Goal: Task Accomplishment & Management: Complete application form

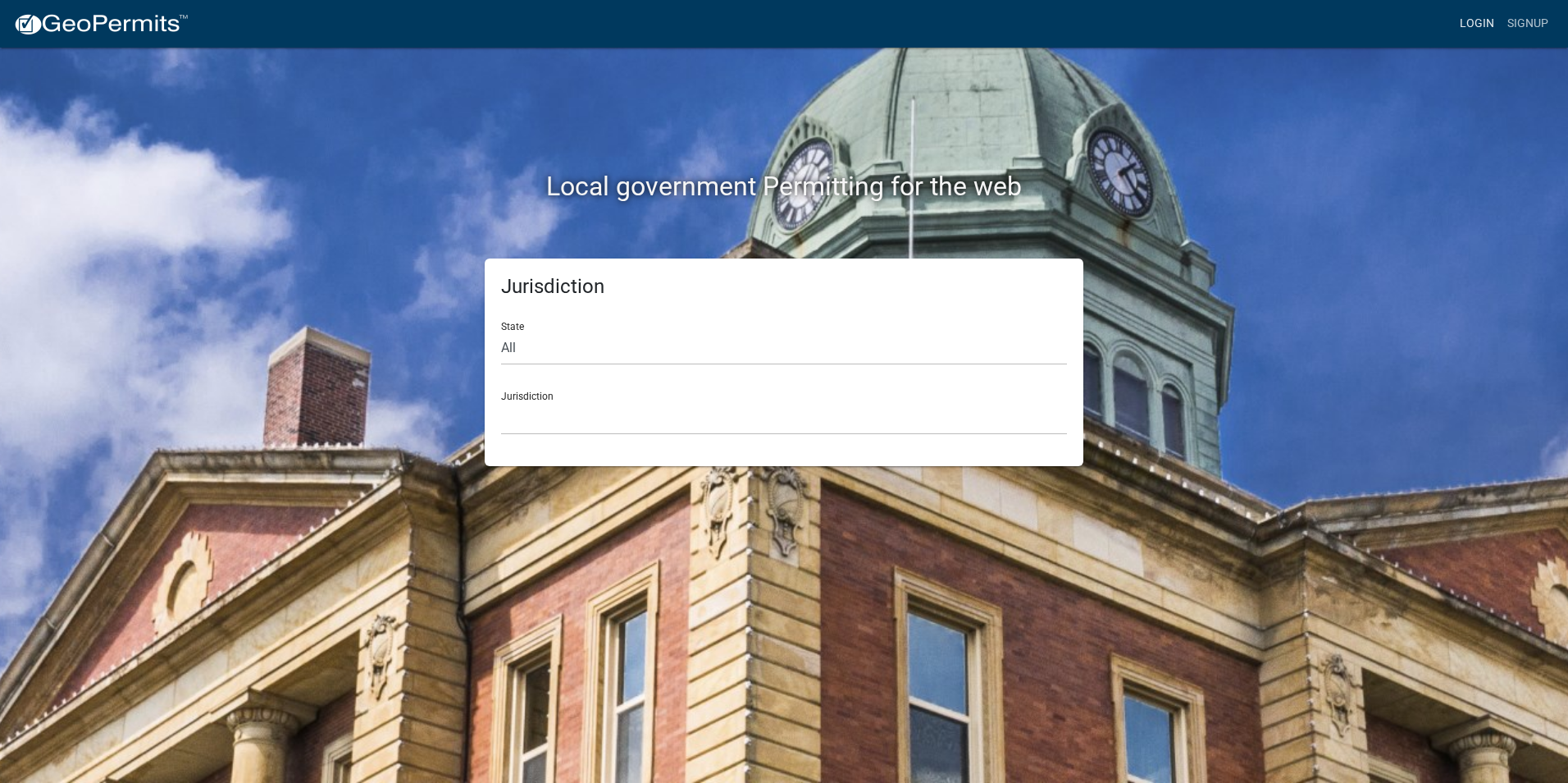
click at [1497, 24] on link "Login" at bounding box center [1477, 24] width 48 height 31
click at [565, 404] on select "[GEOGRAPHIC_DATA], [US_STATE] [GEOGRAPHIC_DATA], [US_STATE][PERSON_NAME][GEOGRA…" at bounding box center [784, 418] width 566 height 34
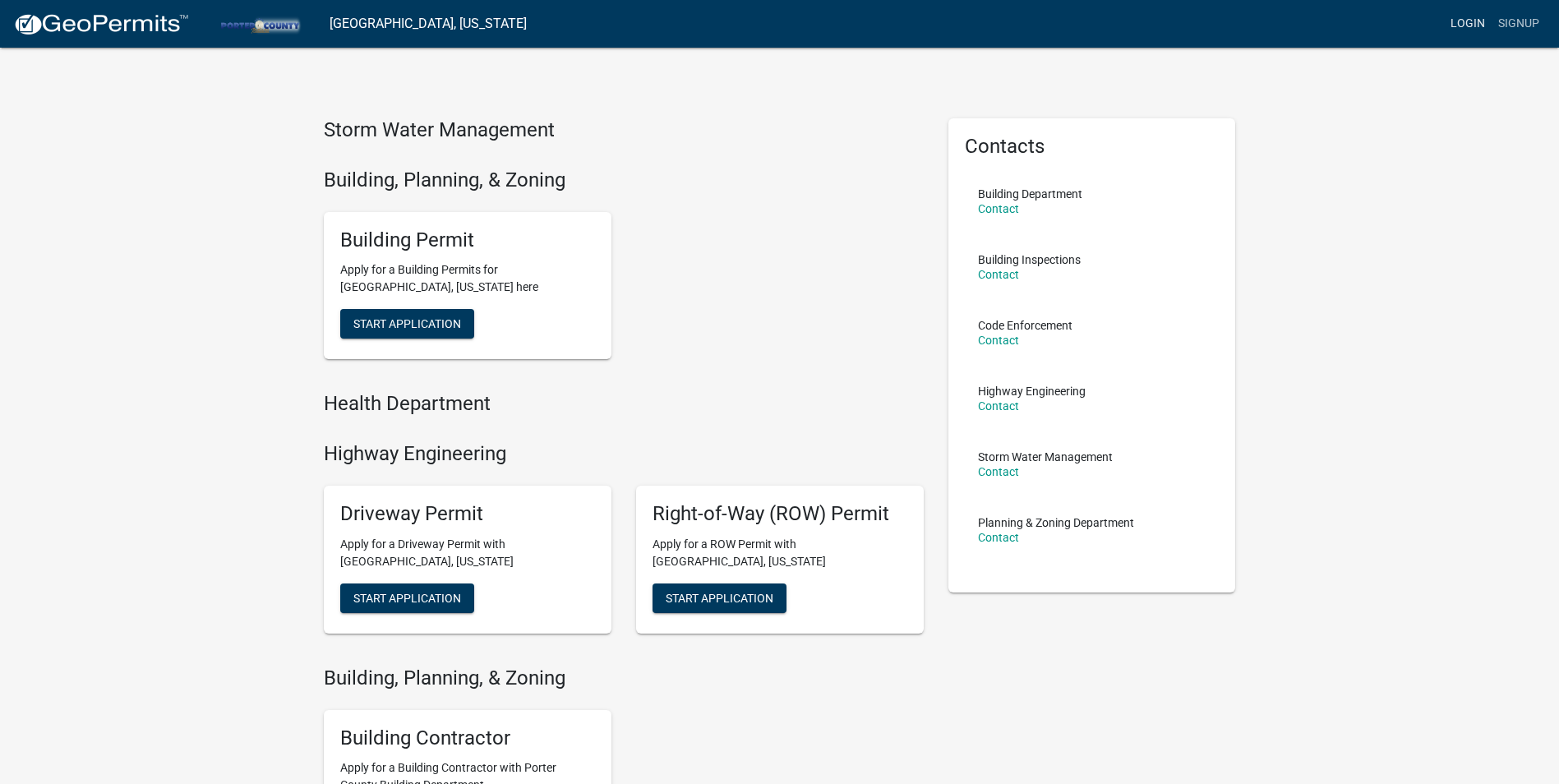
click at [1477, 30] on link "Login" at bounding box center [1468, 24] width 48 height 31
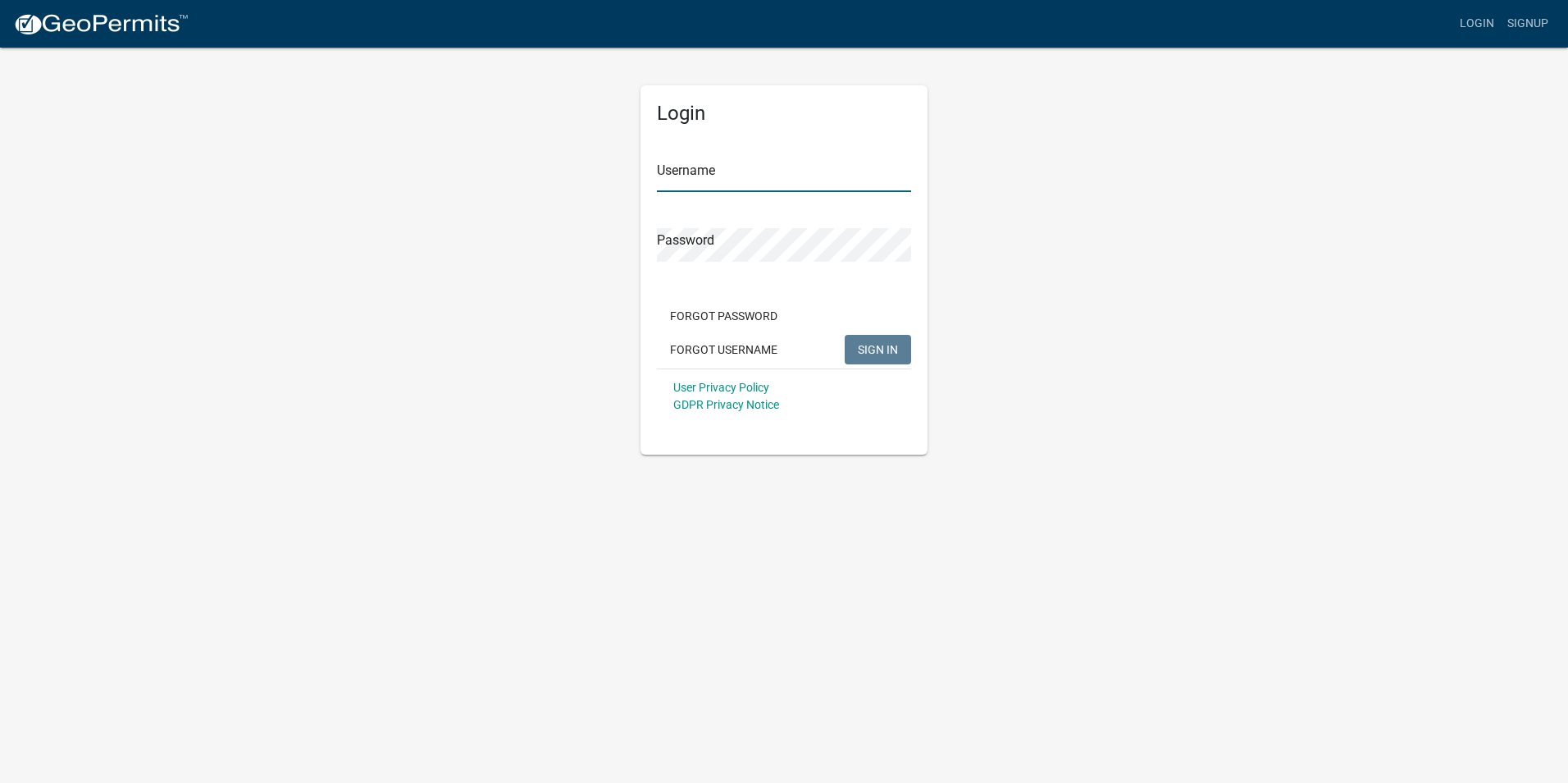
click at [829, 170] on input "Username" at bounding box center [784, 175] width 255 height 34
type input "C"
type input "[GEOGRAPHIC_DATA]"
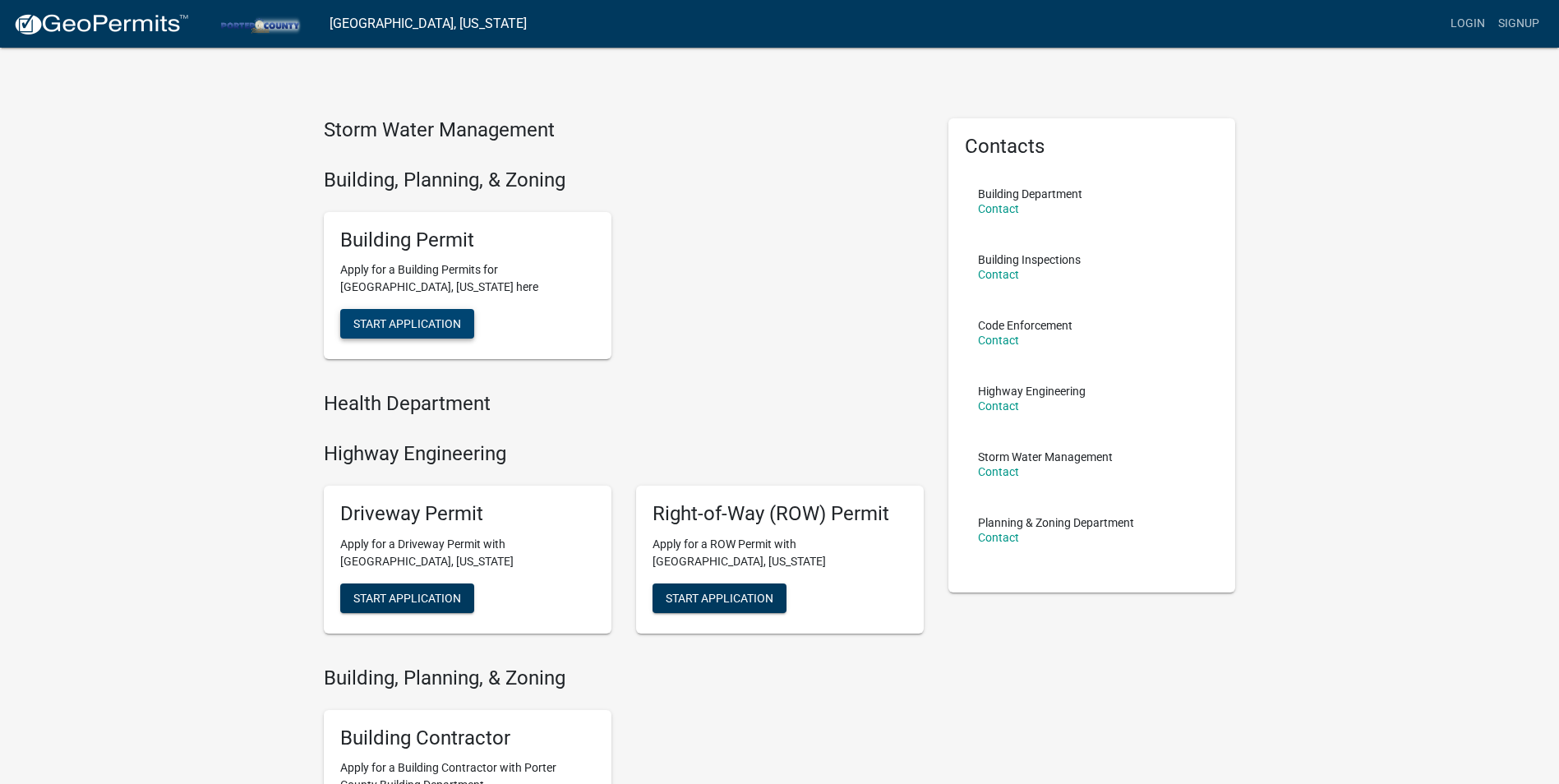
click at [360, 334] on button "Start Application" at bounding box center [408, 323] width 134 height 30
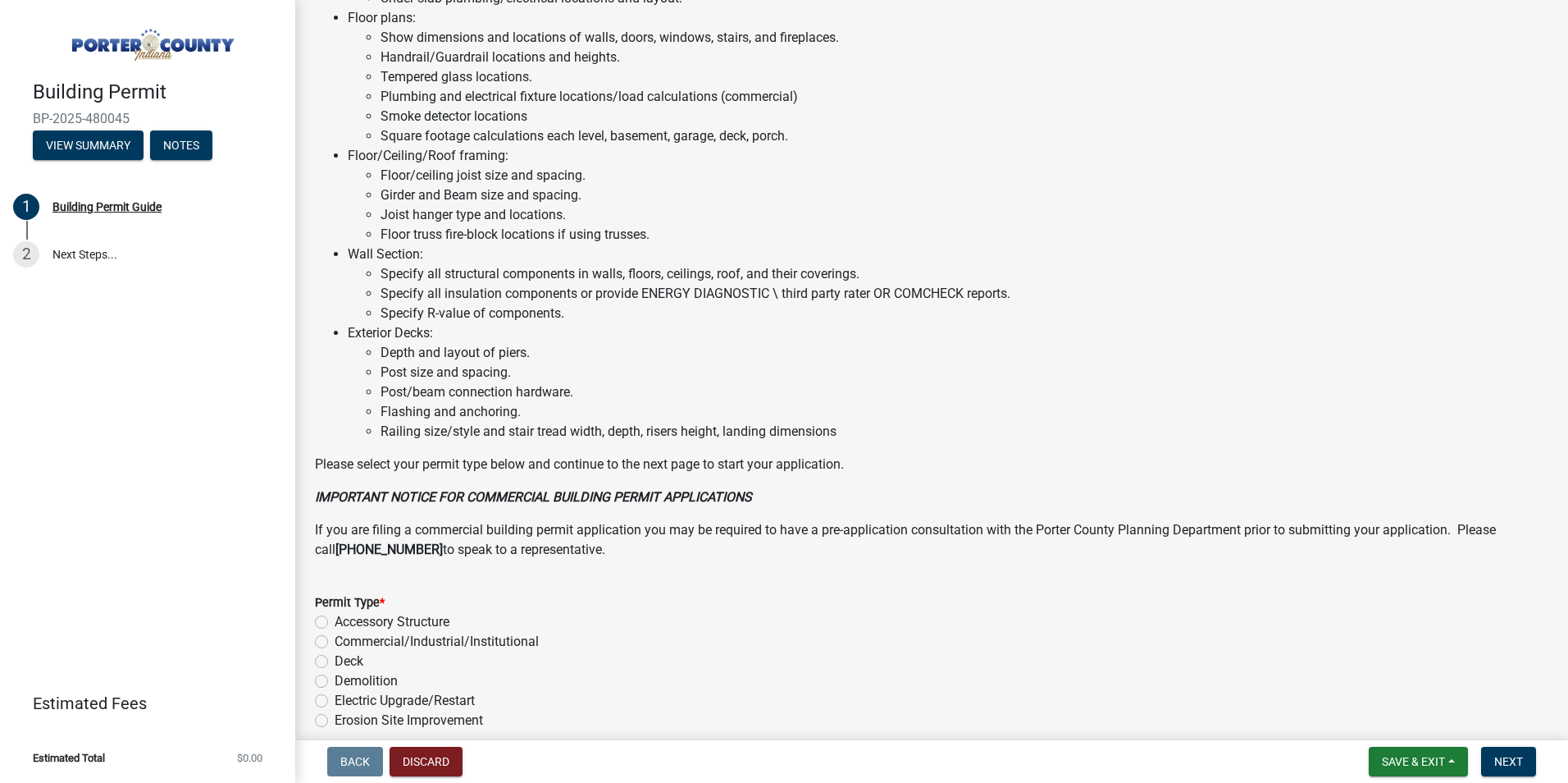
scroll to position [1073, 0]
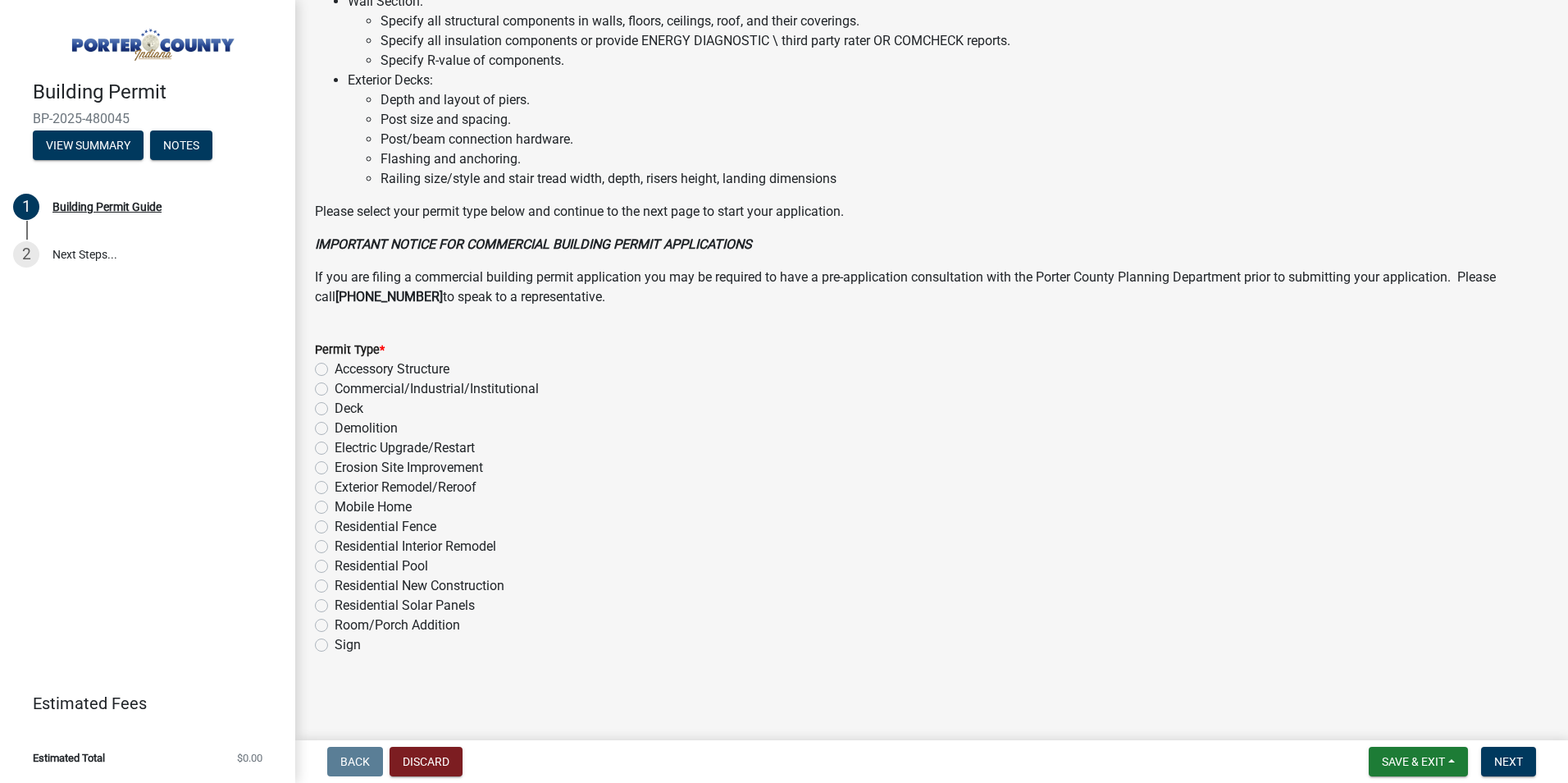
click at [418, 488] on label "Exterior Remodel/Reroof" at bounding box center [405, 488] width 142 height 20
click at [345, 488] on input "Exterior Remodel/Reroof" at bounding box center [340, 483] width 11 height 11
radio input "true"
click at [1501, 760] on span "Next" at bounding box center [1508, 761] width 29 height 13
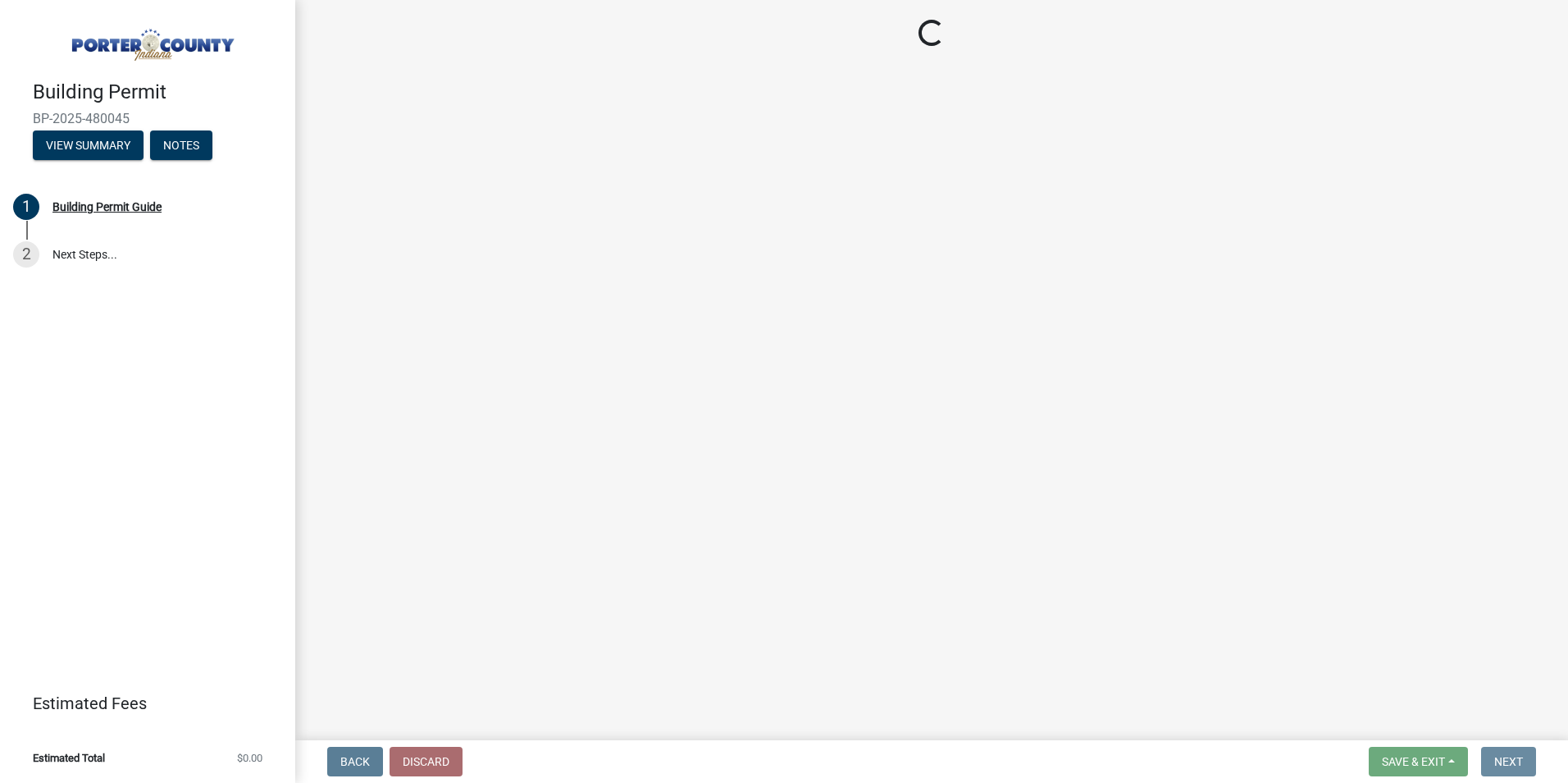
scroll to position [0, 0]
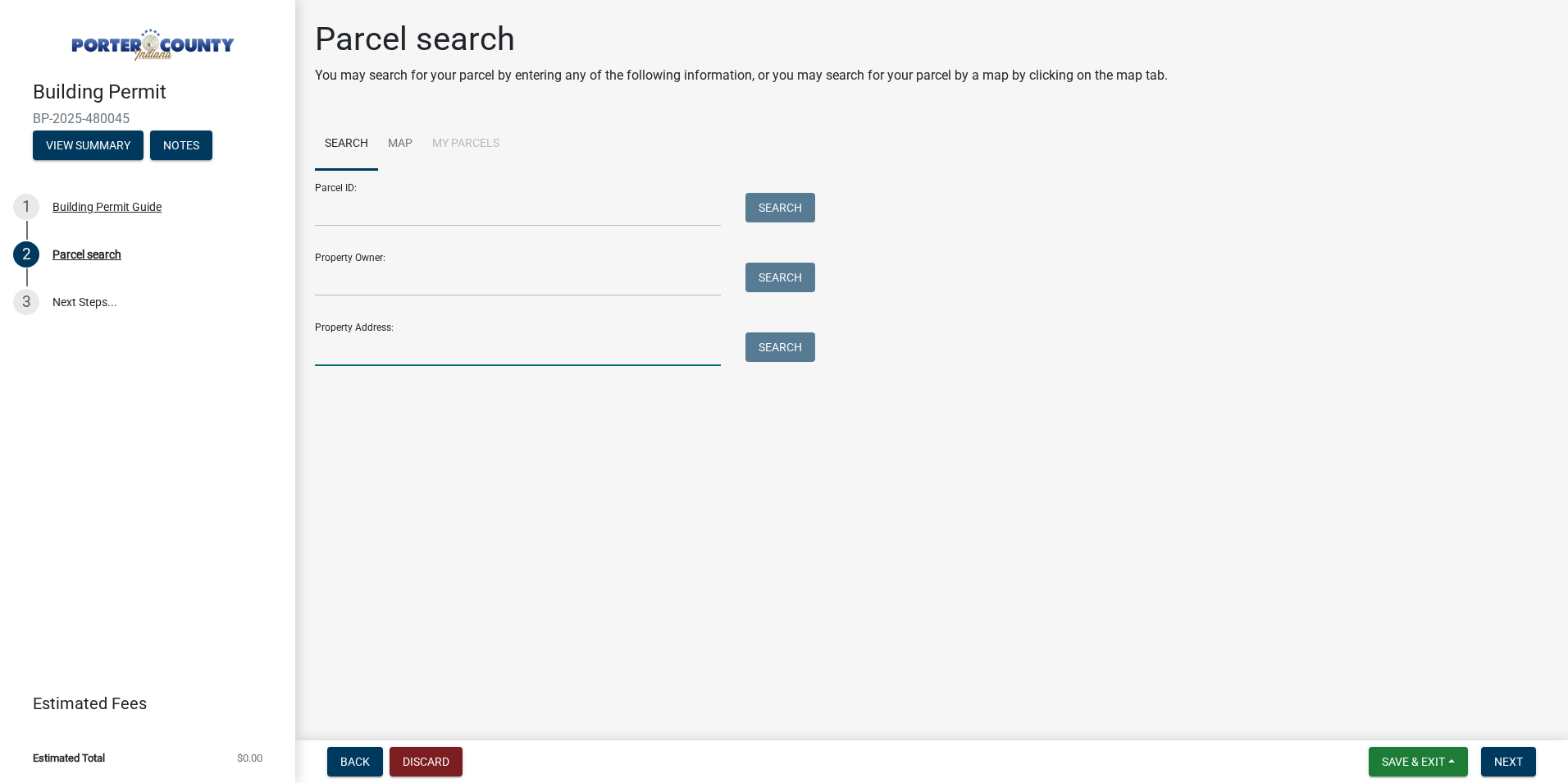
click at [370, 342] on input "Property Address:" at bounding box center [518, 349] width 406 height 34
type input "793 devon"
click at [779, 343] on button "Search" at bounding box center [780, 347] width 70 height 30
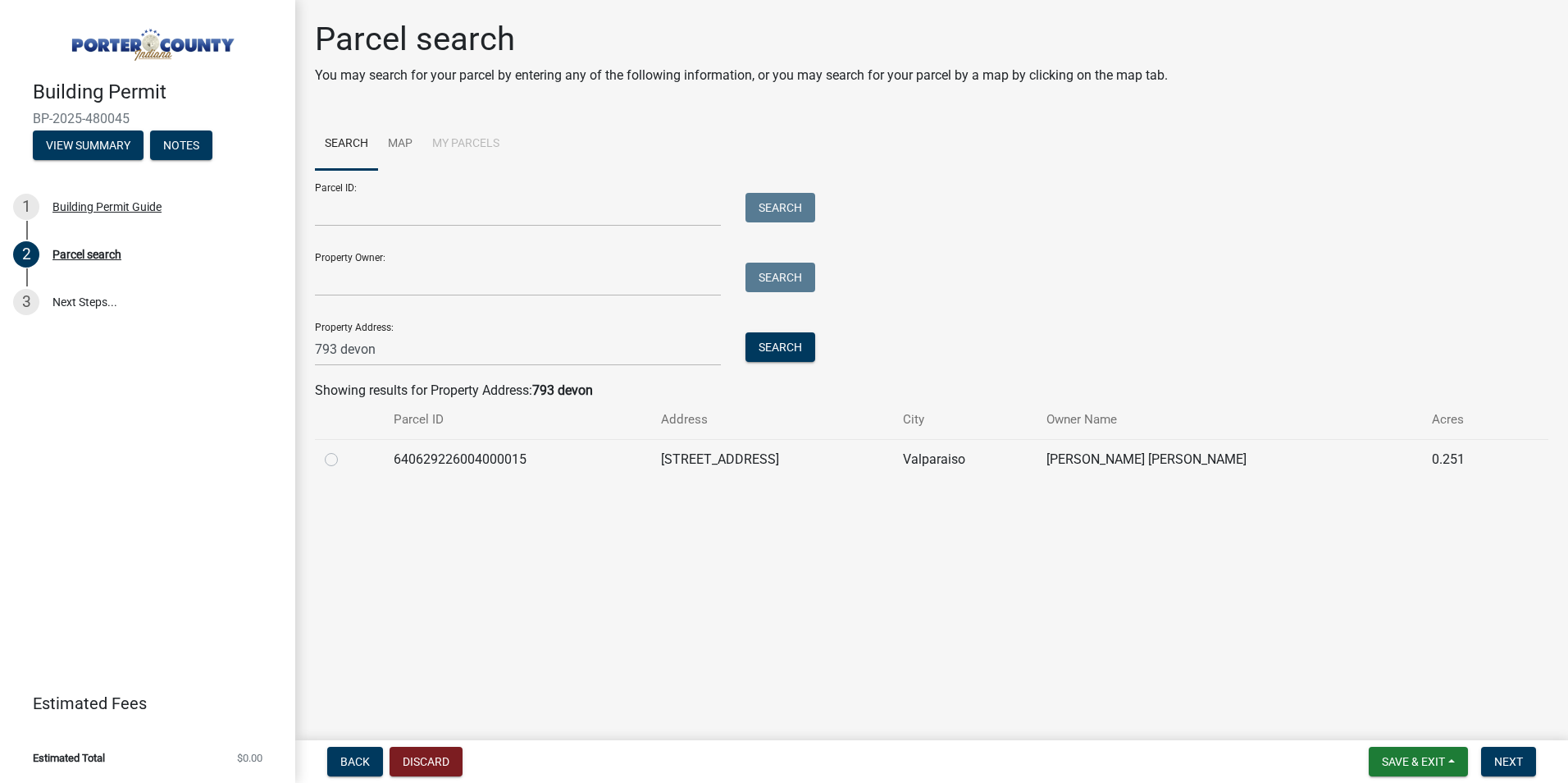
click at [651, 460] on td "640629226004000015" at bounding box center [517, 459] width 267 height 40
click at [322, 454] on td at bounding box center [350, 459] width 69 height 40
click at [344, 450] on label at bounding box center [344, 450] width 0 height 0
click at [344, 456] on input "radio" at bounding box center [350, 455] width 11 height 11
radio input "true"
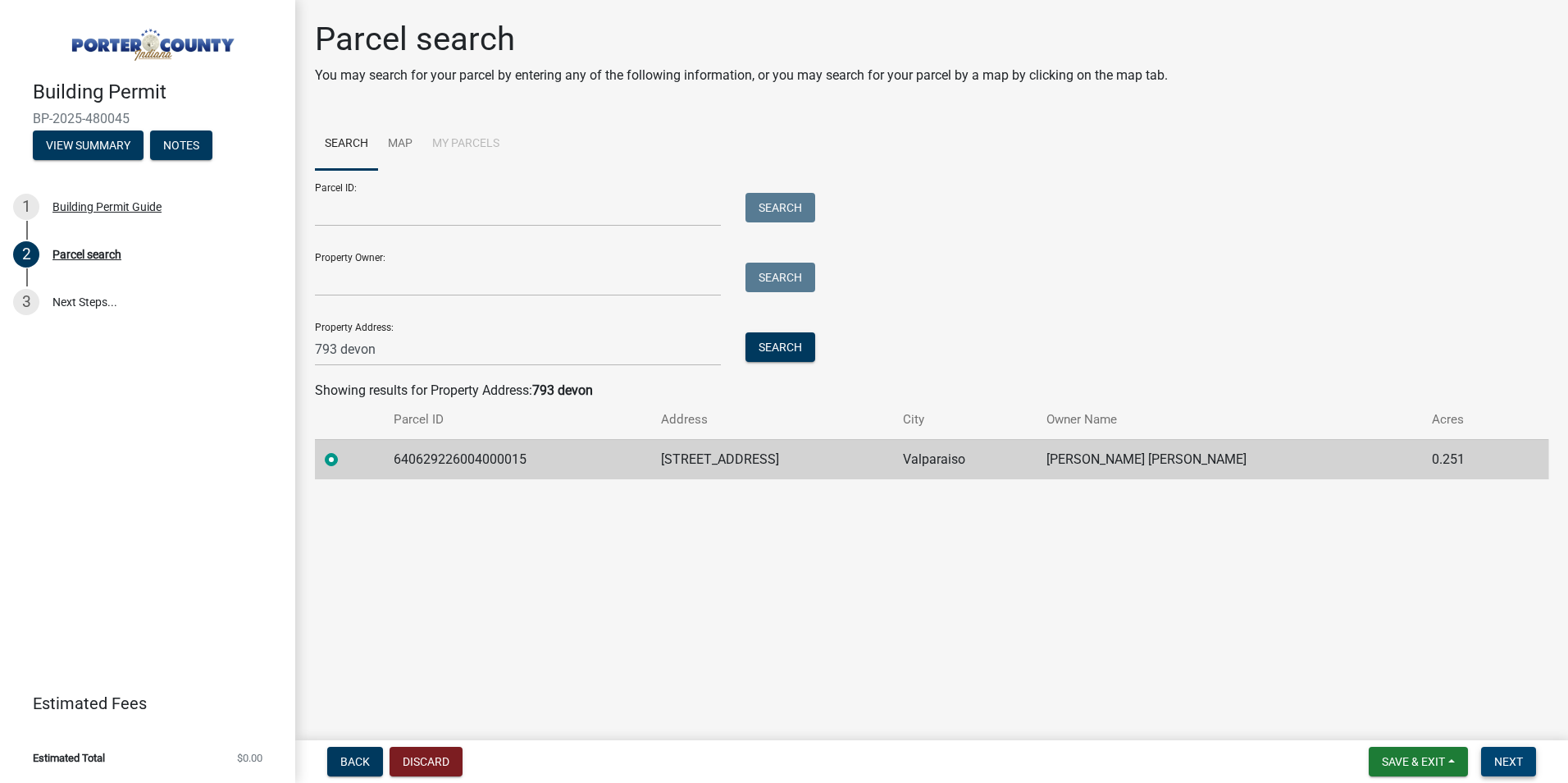
click at [1508, 767] on span "Next" at bounding box center [1508, 761] width 29 height 13
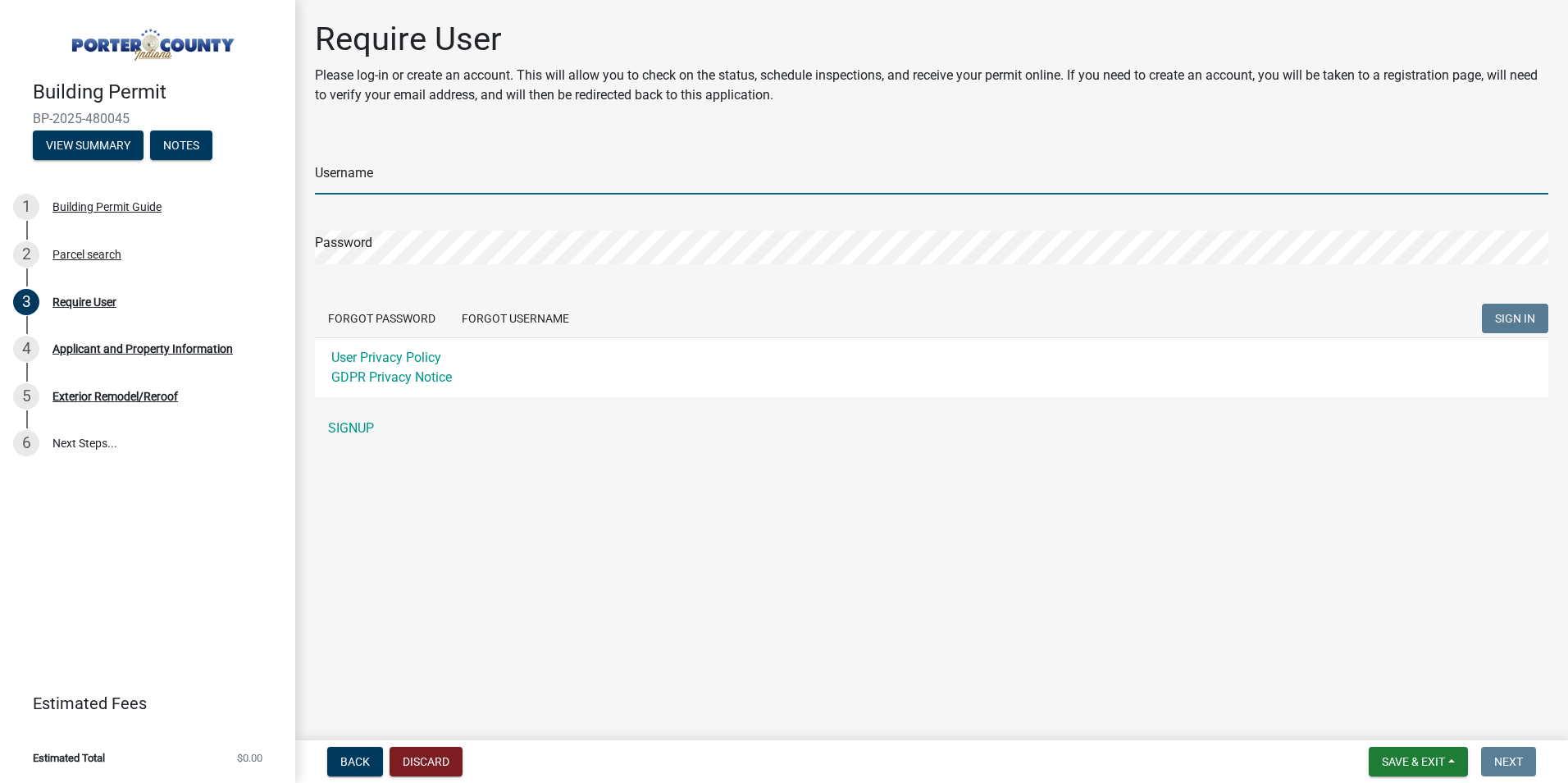
click at [463, 182] on input "Username" at bounding box center [932, 177] width 1234 height 34
type input "[EMAIL_ADDRESS][DOMAIN_NAME]"
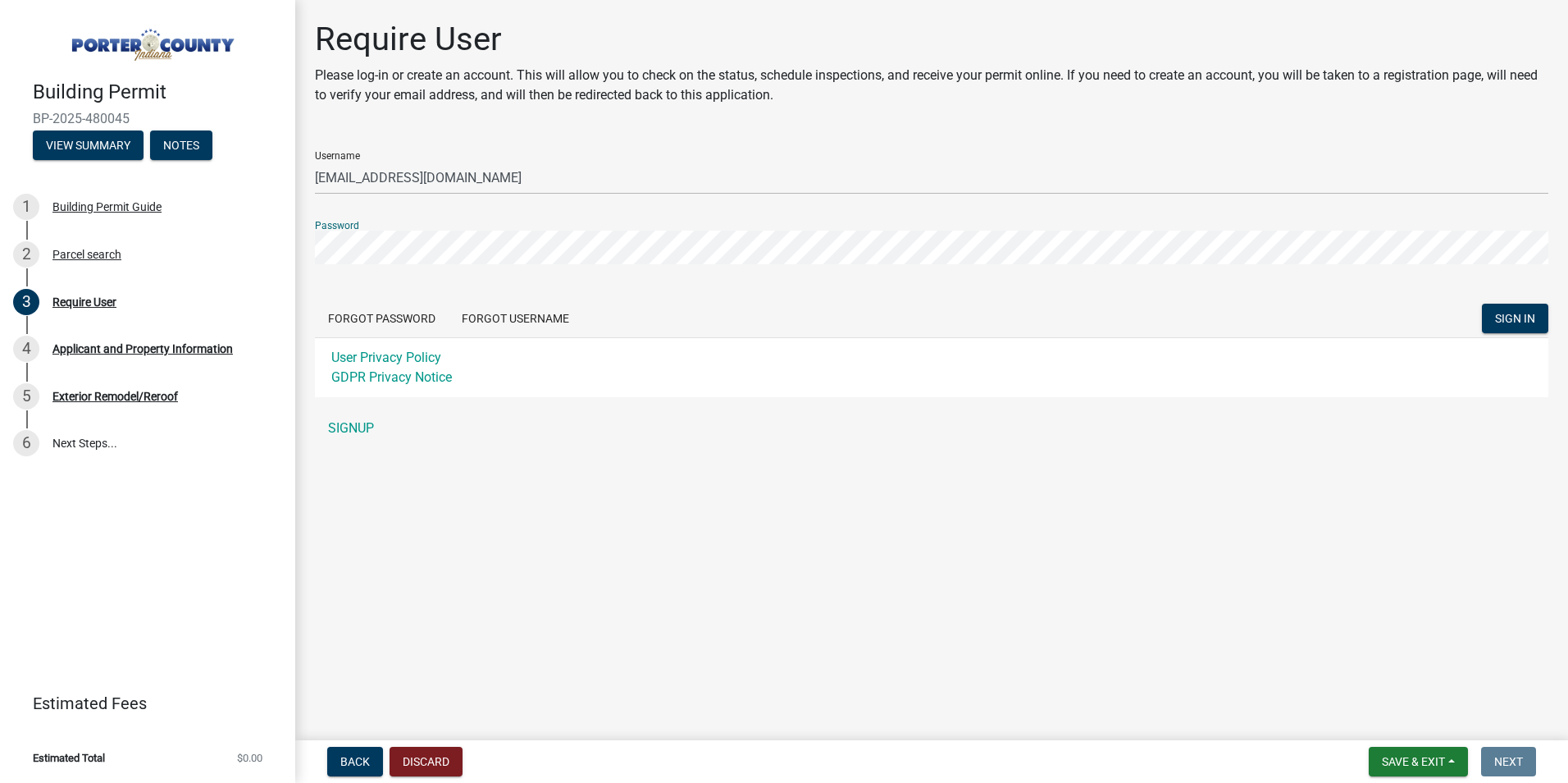
click at [1482, 304] on button "SIGN IN" at bounding box center [1515, 318] width 66 height 30
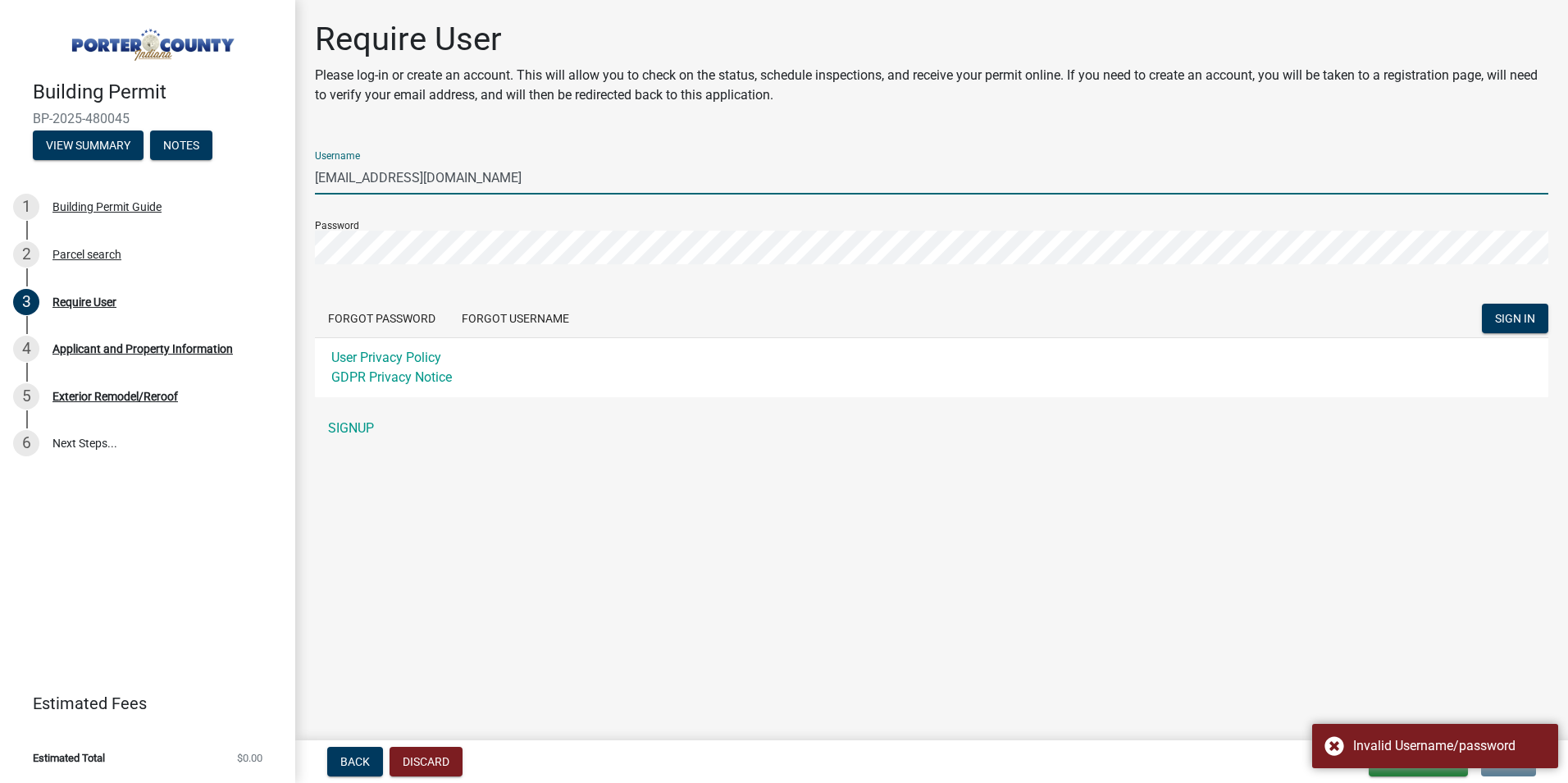
click at [634, 184] on input "[EMAIL_ADDRESS][DOMAIN_NAME]" at bounding box center [932, 177] width 1234 height 34
click at [449, 187] on input "[EMAIL_ADDRESS][DOMAIN_NAME]" at bounding box center [932, 177] width 1234 height 34
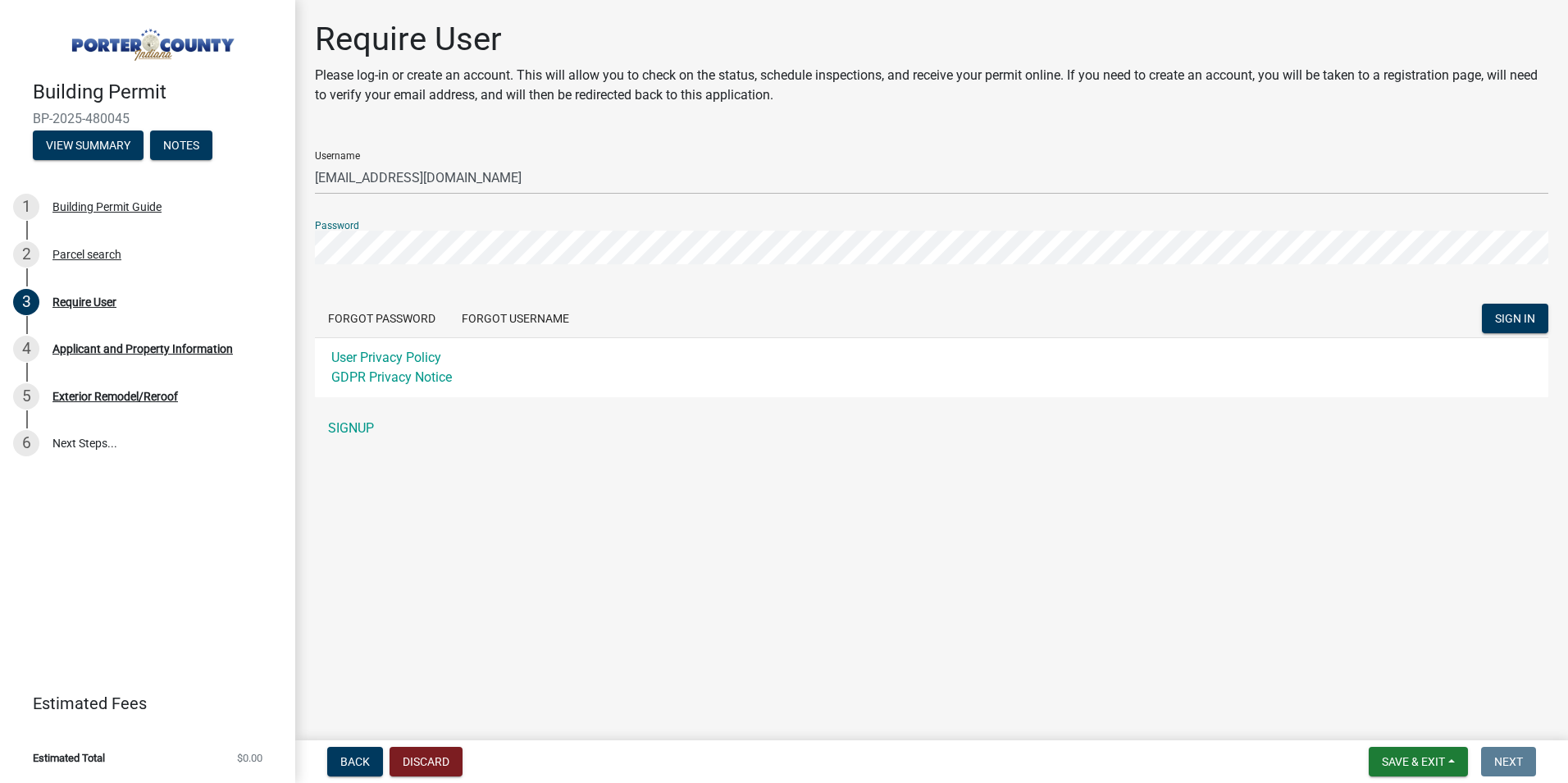
click at [1482, 304] on button "SIGN IN" at bounding box center [1515, 318] width 66 height 30
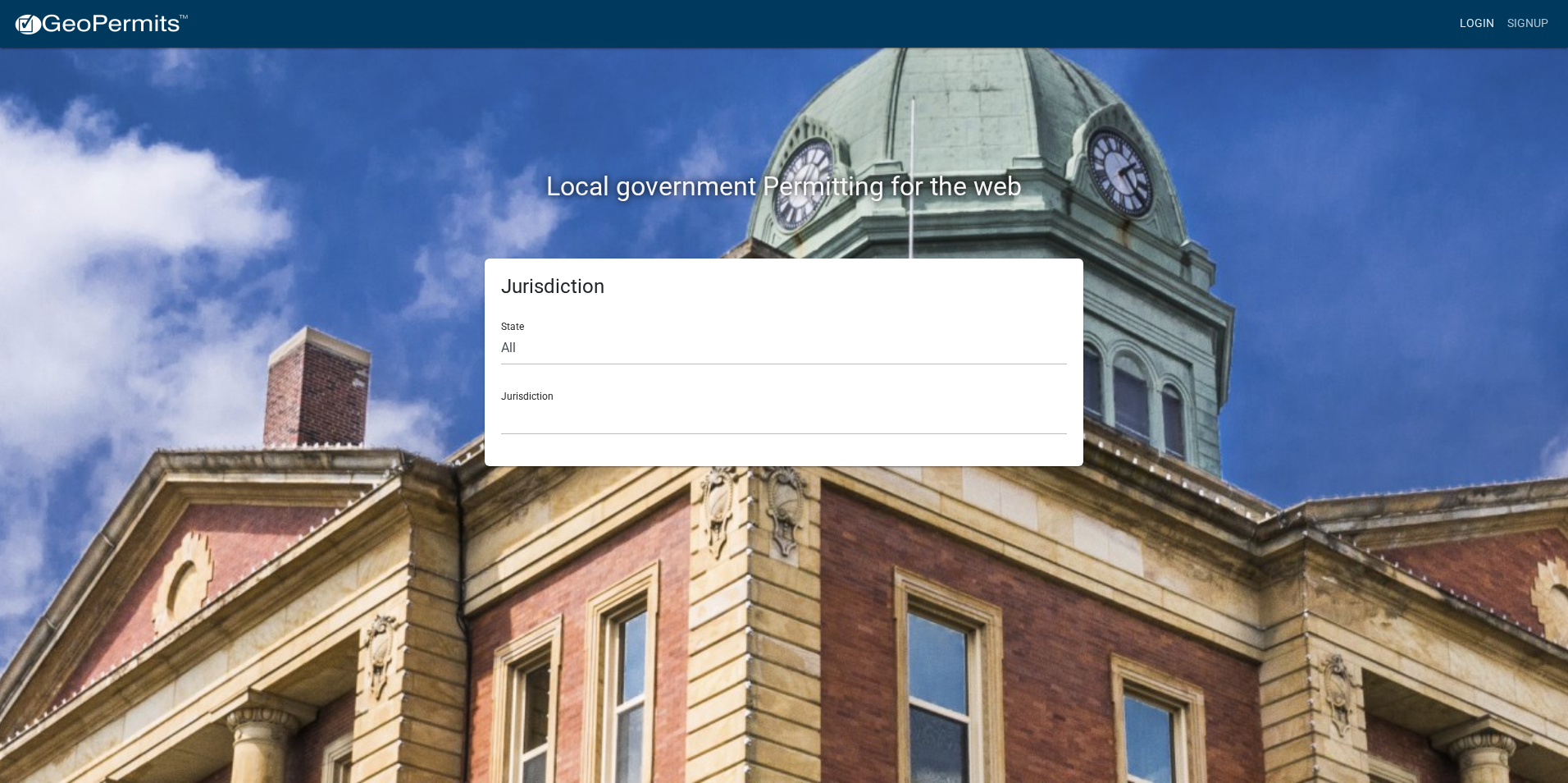
click at [1485, 19] on link "Login" at bounding box center [1477, 24] width 48 height 31
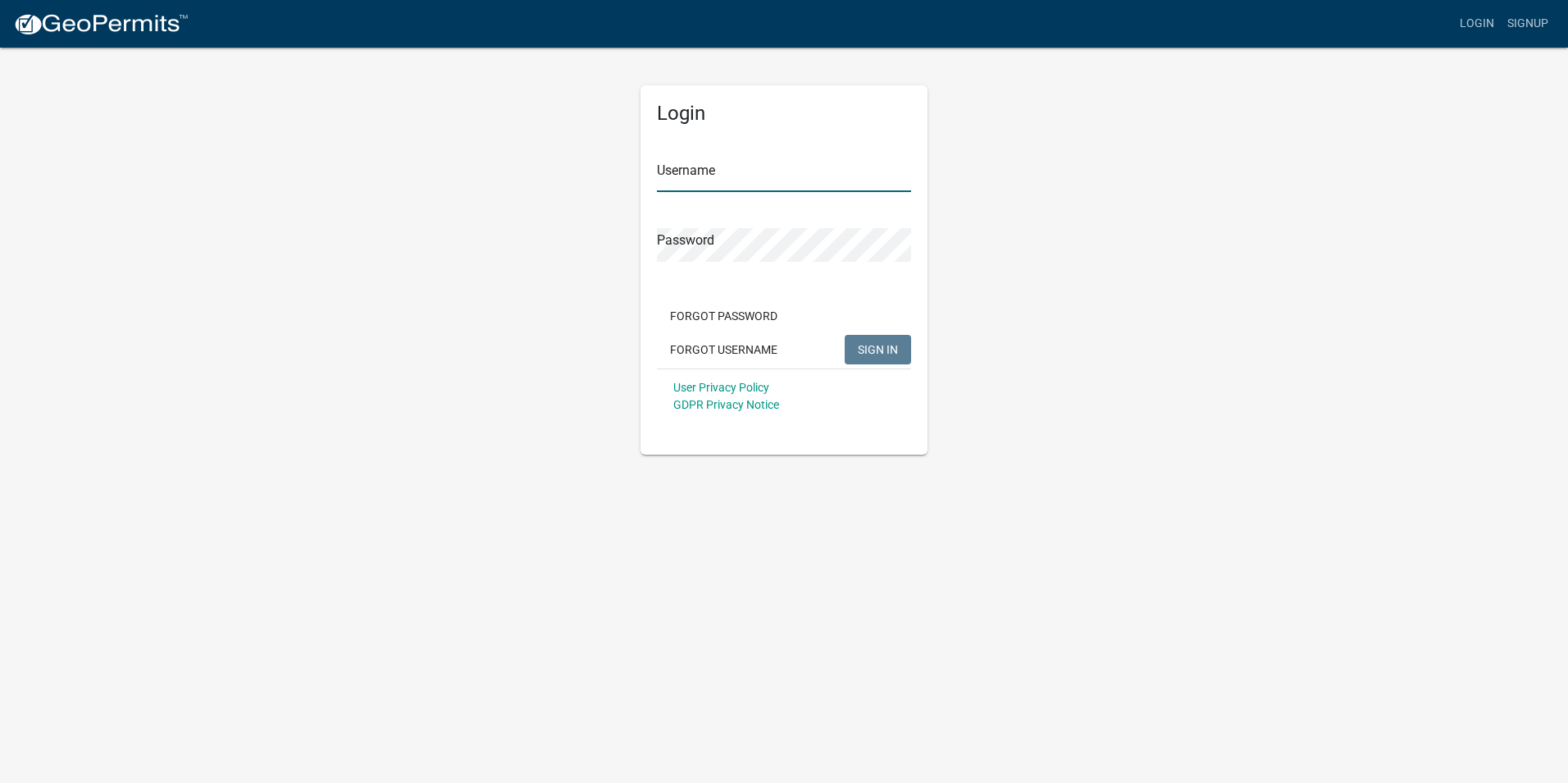
click at [779, 174] on input "Username" at bounding box center [784, 175] width 255 height 34
type input "[EMAIL_ADDRESS][DOMAIN_NAME]"
click at [844, 334] on button "SIGN IN" at bounding box center [877, 349] width 66 height 30
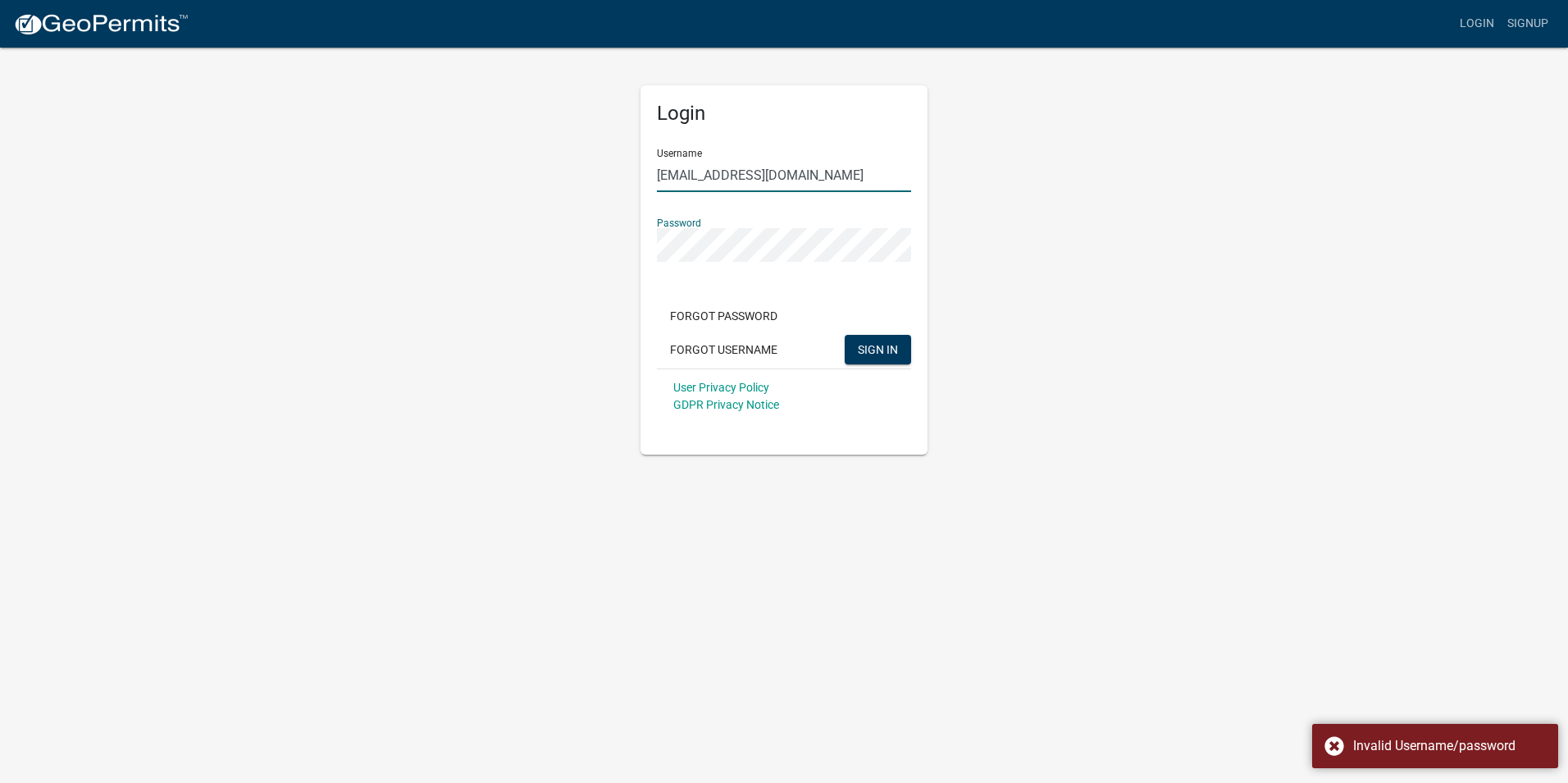
click at [801, 181] on input "[EMAIL_ADDRESS][DOMAIN_NAME]" at bounding box center [784, 175] width 255 height 34
click at [818, 173] on input "[EMAIL_ADDRESS][DOMAIN_NAME]" at bounding box center [784, 175] width 255 height 34
